Goal: Task Accomplishment & Management: Manage account settings

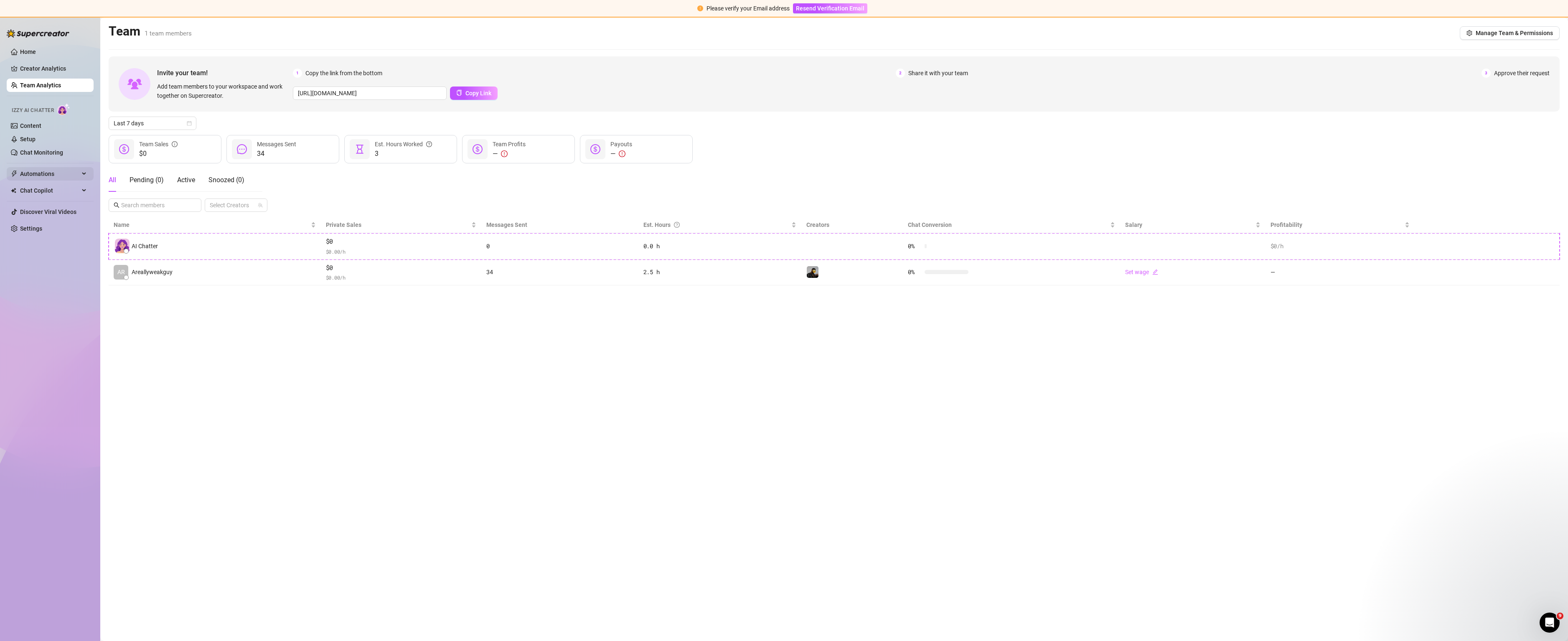
click at [30, 174] on span "Automations" at bounding box center [49, 174] width 59 height 14
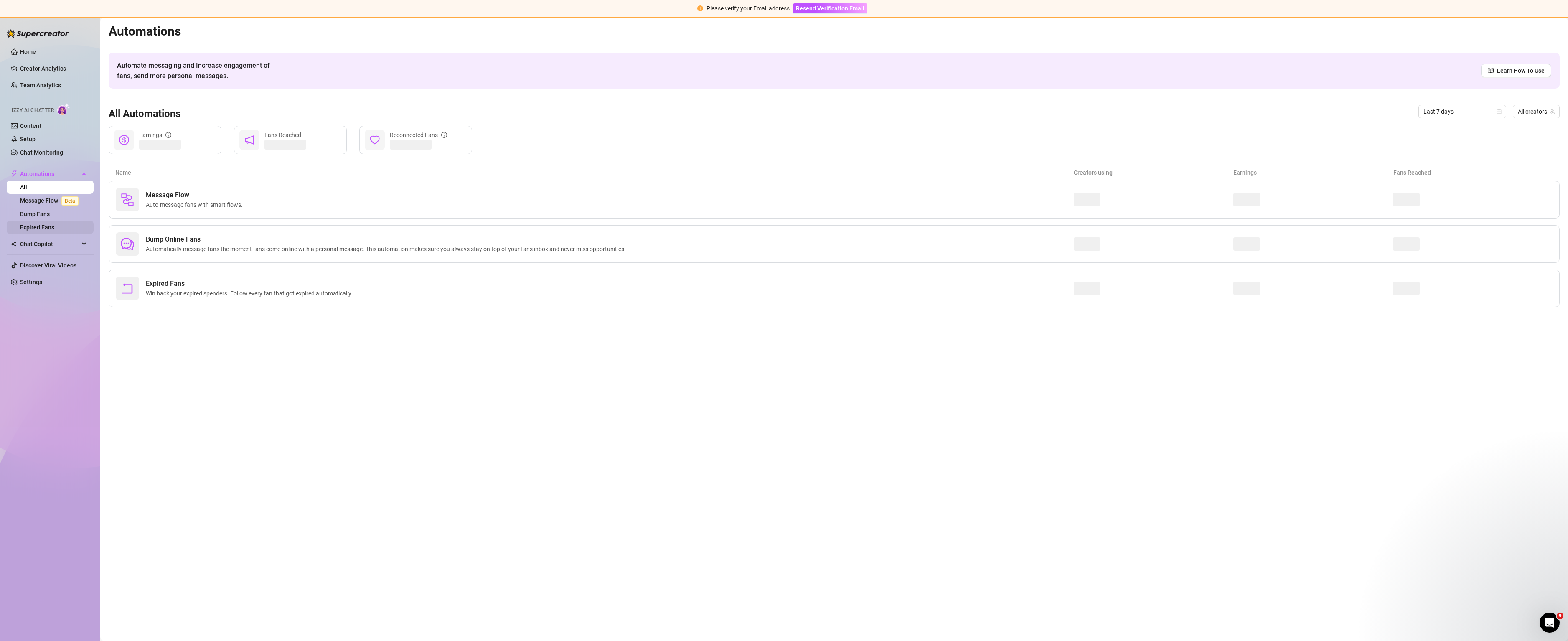
click at [51, 224] on link "Expired Fans" at bounding box center [37, 227] width 34 height 7
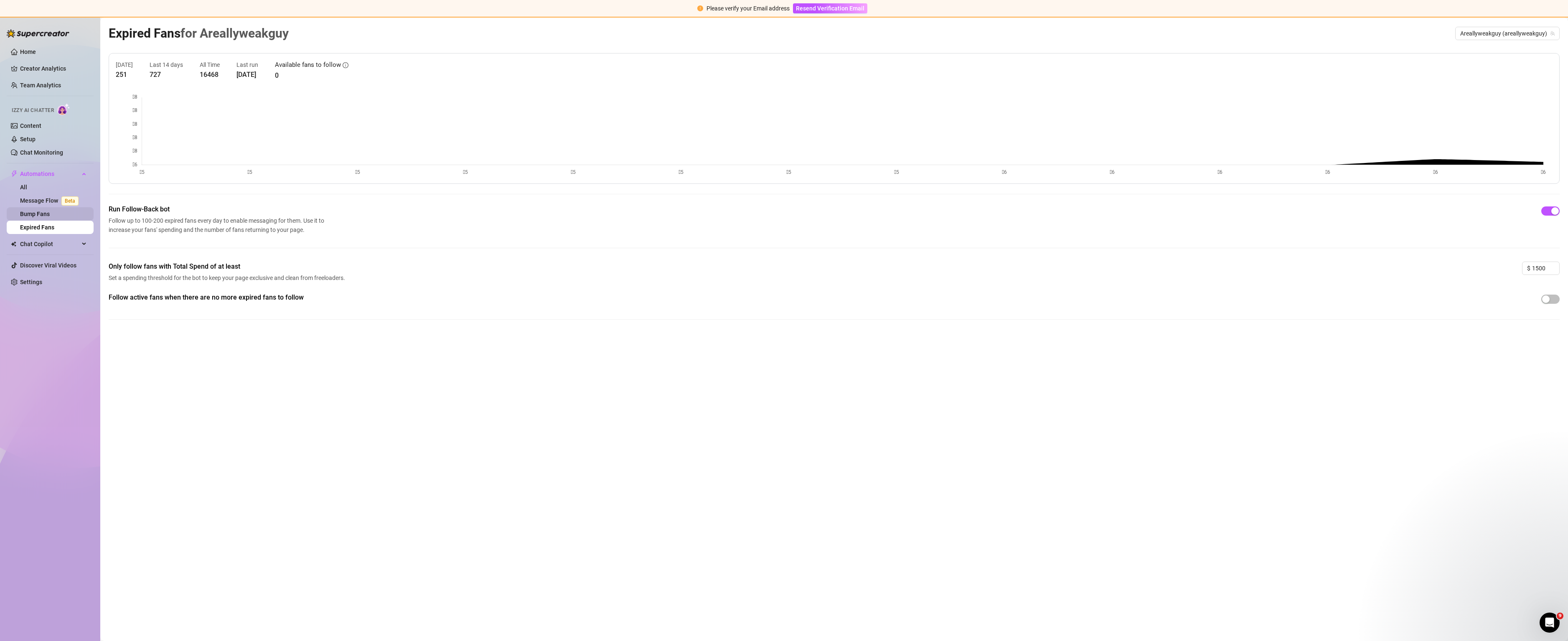
click at [50, 215] on link "Bump Fans" at bounding box center [34, 214] width 29 height 7
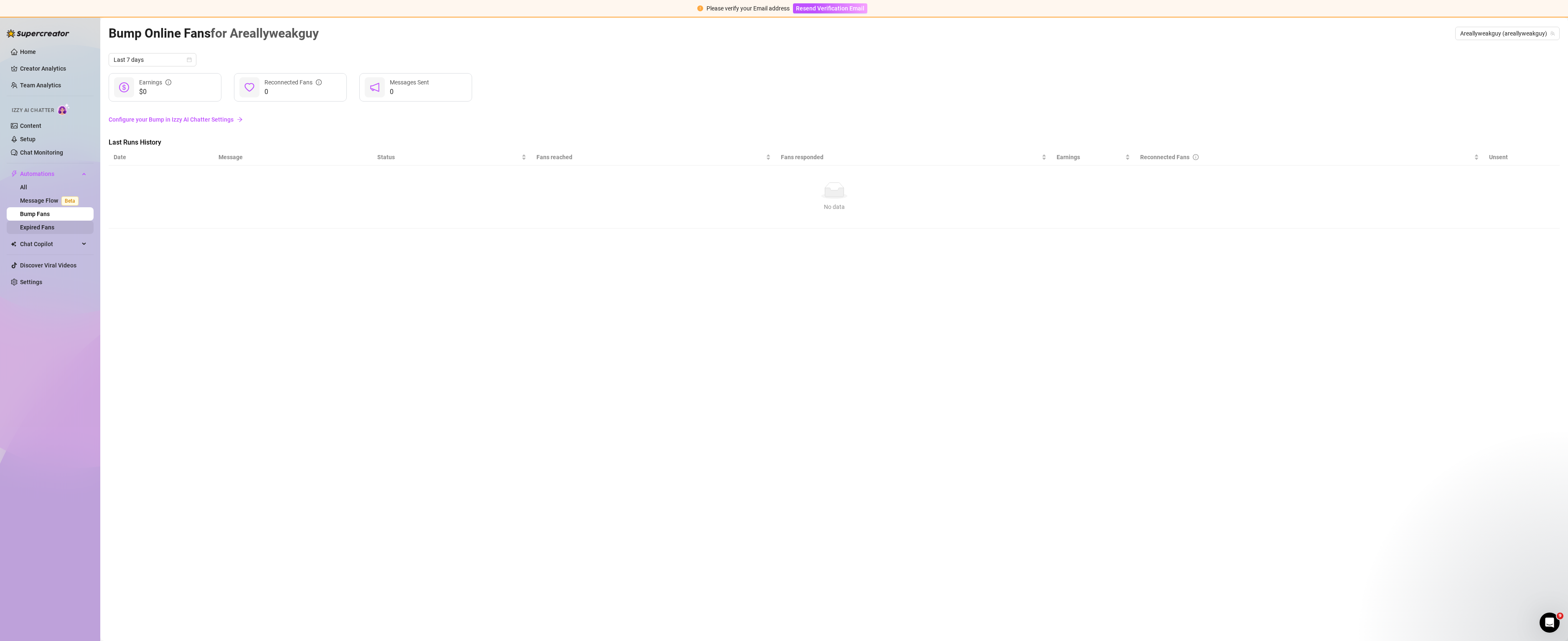
click at [48, 230] on link "Expired Fans" at bounding box center [37, 227] width 34 height 7
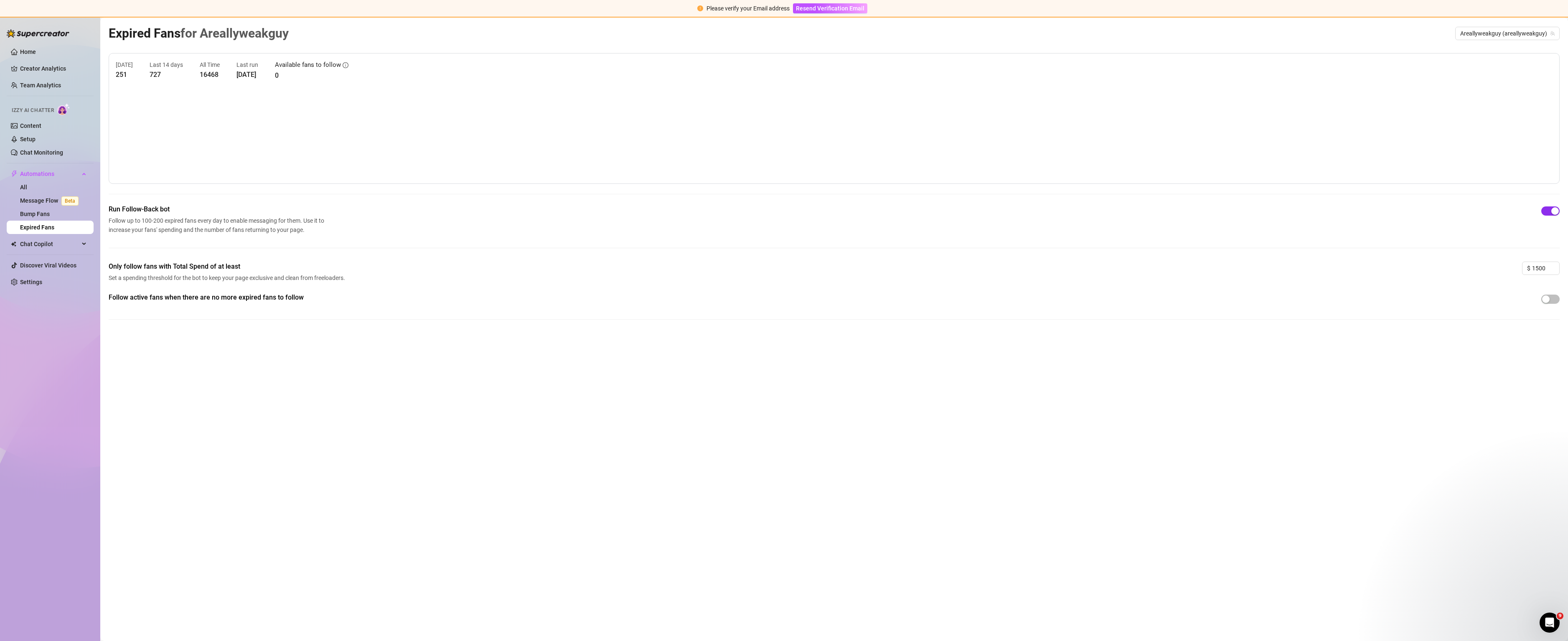
click at [1556, 209] on div "button" at bounding box center [1554, 211] width 8 height 8
click at [20, 48] on link "Home" at bounding box center [27, 52] width 16 height 7
